Goal: Find specific page/section: Find specific page/section

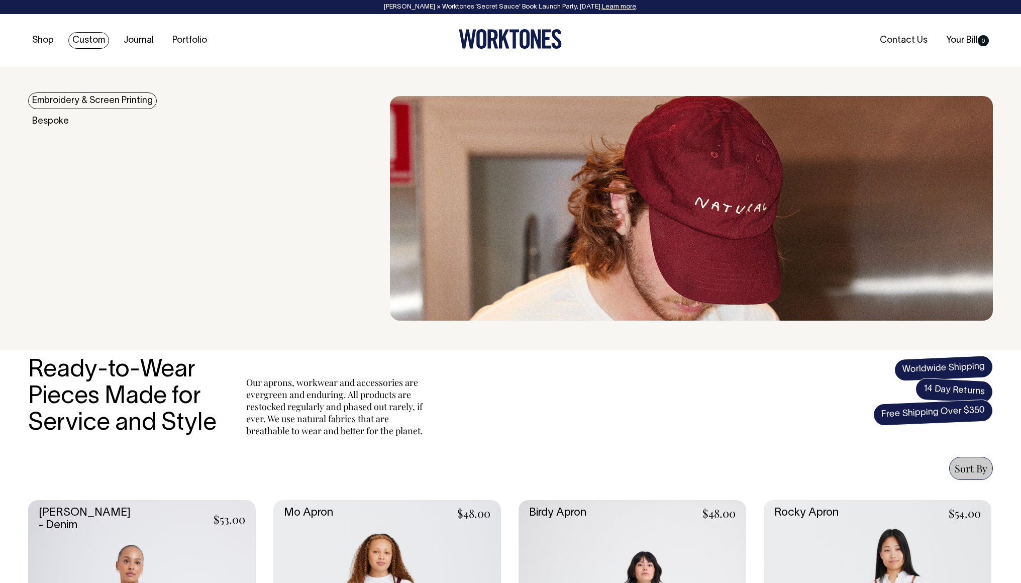
click at [96, 101] on link "Embroidery & Screen Printing" at bounding box center [92, 100] width 129 height 17
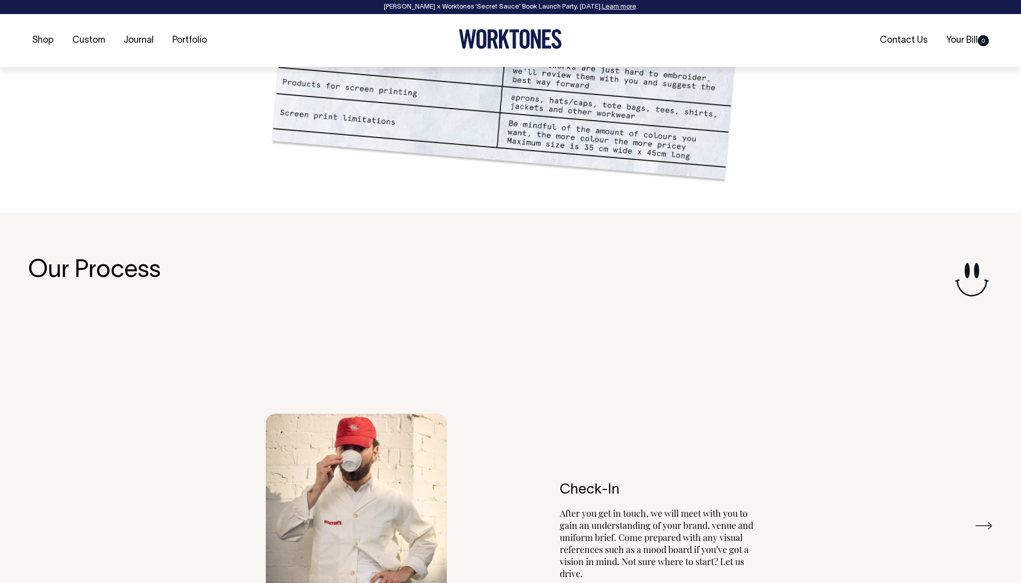
scroll to position [1204, 0]
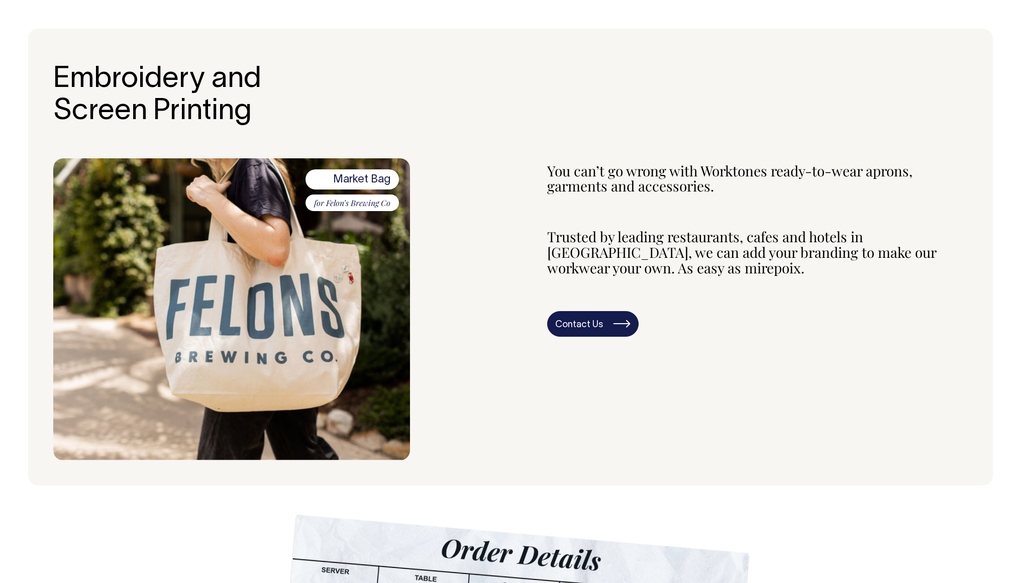
scroll to position [329, 0]
click at [597, 322] on link "Contact Us" at bounding box center [592, 324] width 91 height 26
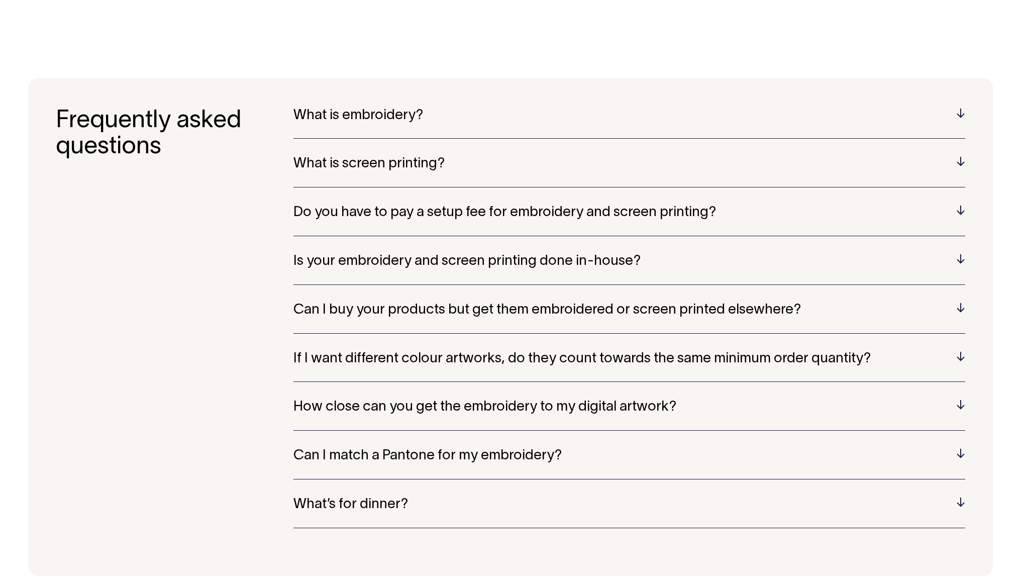
scroll to position [2231, 0]
